Goal: Find specific page/section: Find specific page/section

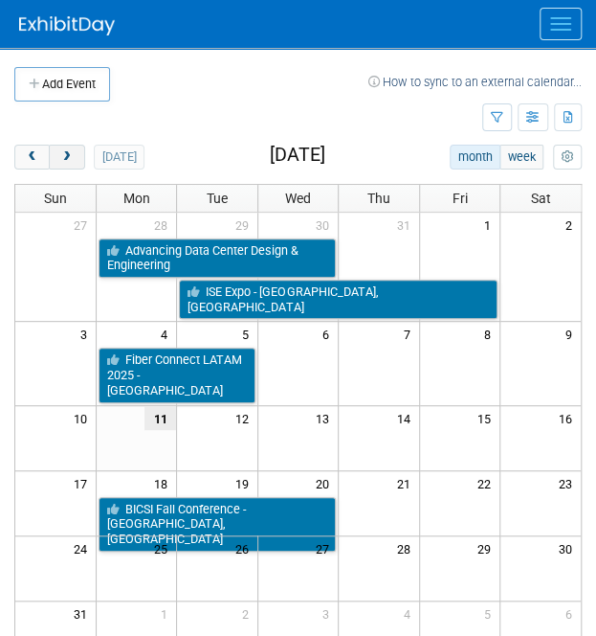
click at [67, 160] on span "next" at bounding box center [66, 157] width 14 height 12
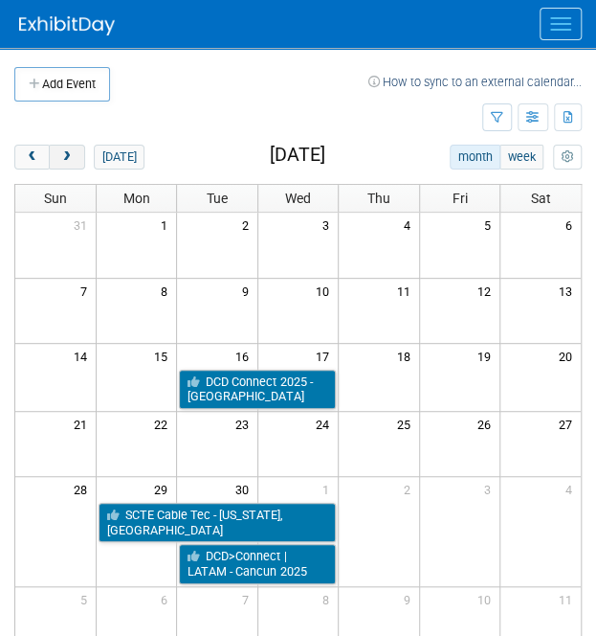
click at [76, 160] on button "next" at bounding box center [66, 157] width 35 height 25
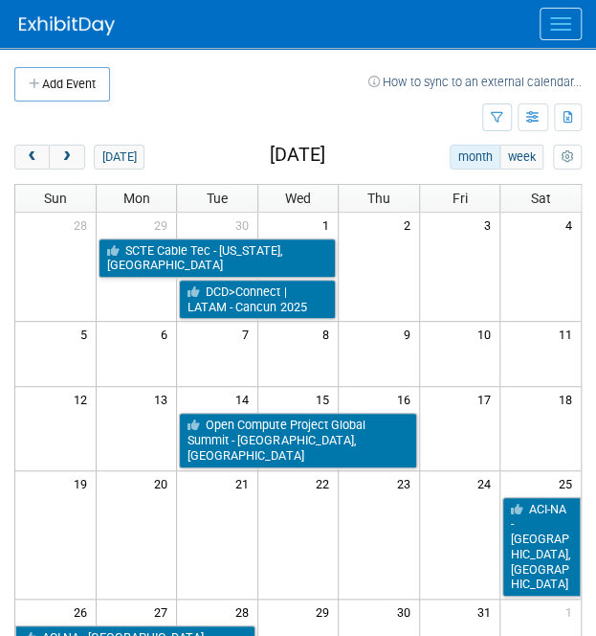
click at [248, 105] on td at bounding box center [248, 118] width 468 height 34
click at [34, 152] on span "prev" at bounding box center [32, 157] width 14 height 12
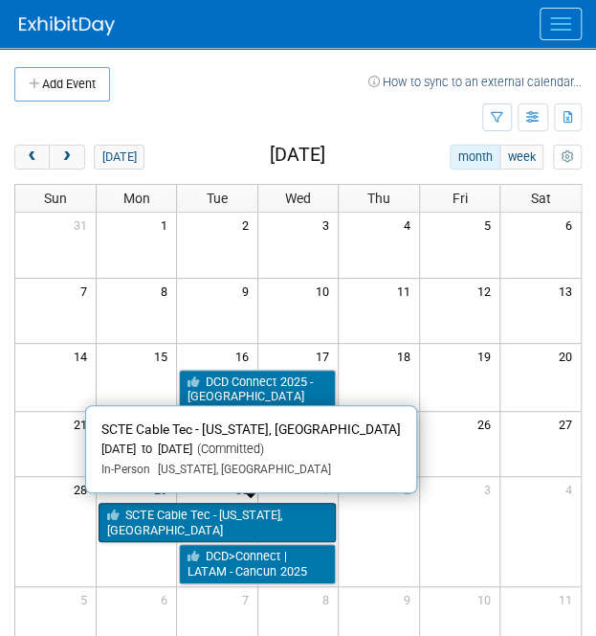
click at [269, 512] on link "SCTE Cable Tec - [US_STATE], [GEOGRAPHIC_DATA]" at bounding box center [217, 522] width 237 height 39
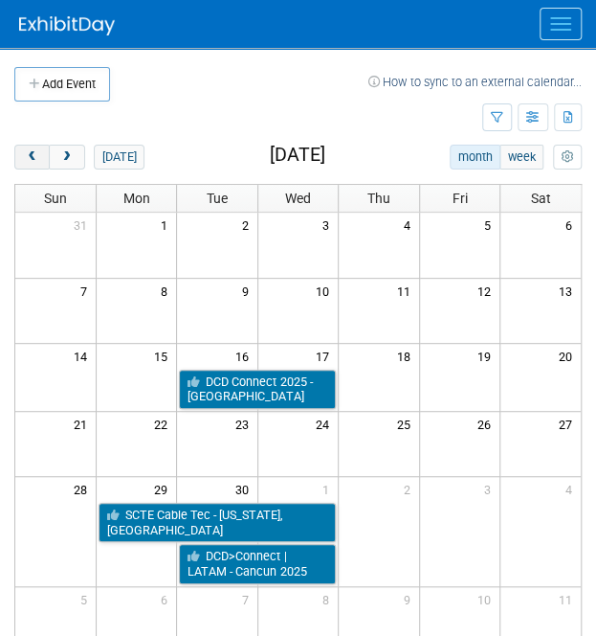
click at [22, 152] on button "prev" at bounding box center [31, 157] width 35 height 25
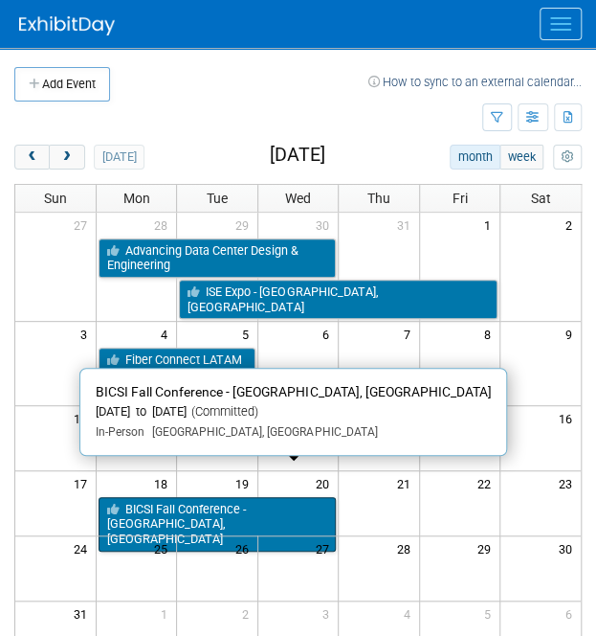
click at [159, 497] on link "BICSI Fall Conference - [GEOGRAPHIC_DATA], [GEOGRAPHIC_DATA]" at bounding box center [217, 524] width 237 height 55
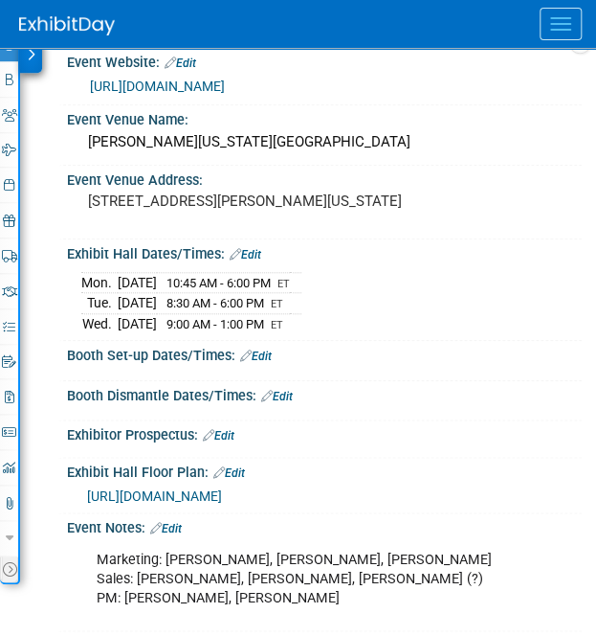
scroll to position [269, 0]
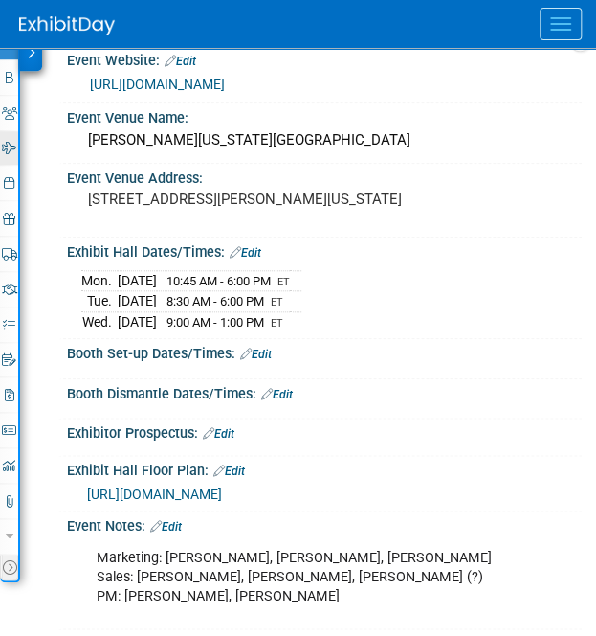
click at [4, 132] on link "0 Travel Reservations 0" at bounding box center [9, 148] width 18 height 34
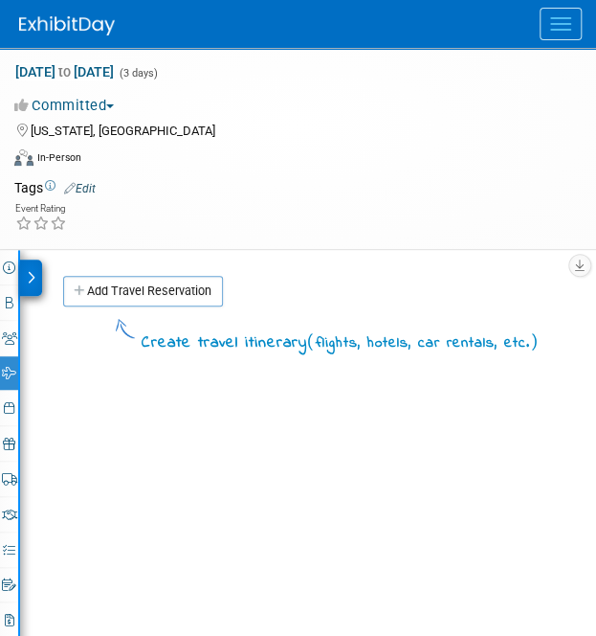
scroll to position [0, 0]
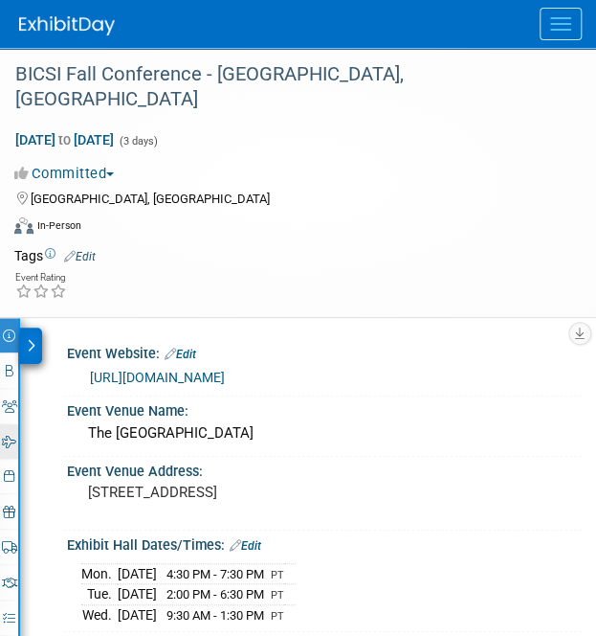
click at [9, 436] on icon at bounding box center [9, 442] width 14 height 12
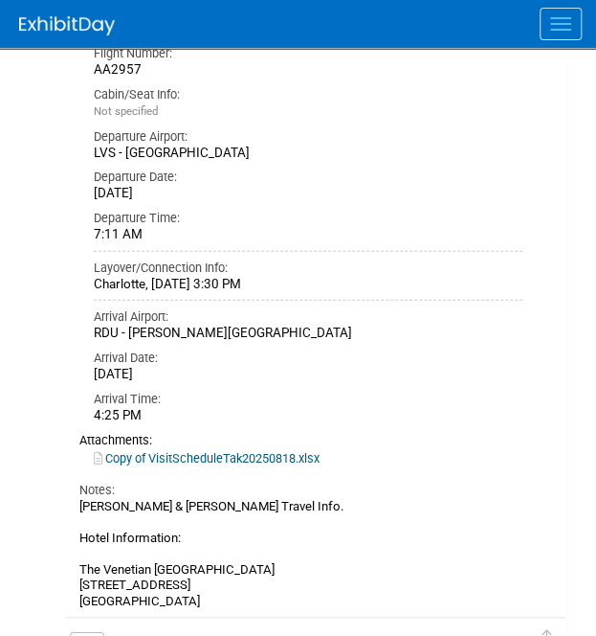
scroll to position [1033, 0]
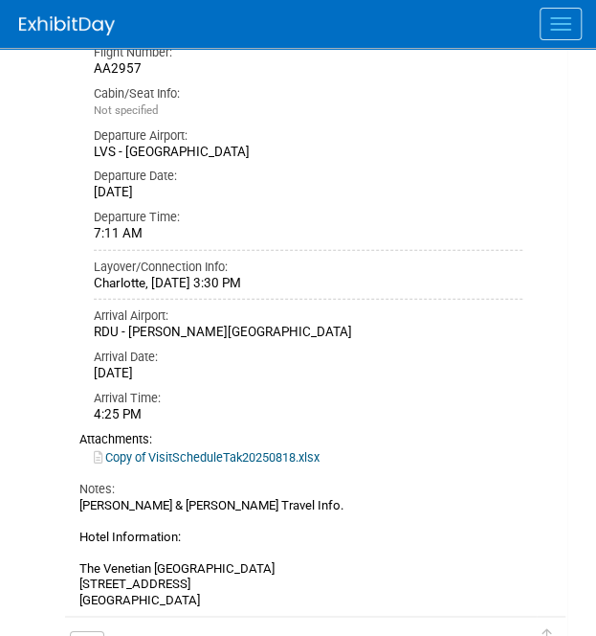
click at [211, 450] on link "Copy of VisitScheduleTak20250818.xlsx" at bounding box center [207, 457] width 226 height 14
